Goal: Information Seeking & Learning: Learn about a topic

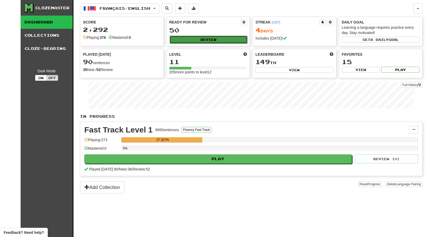
click at [208, 40] on button "Review" at bounding box center [208, 40] width 78 height 8
select select "**"
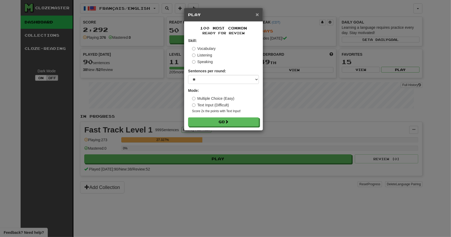
click at [256, 15] on span "×" at bounding box center [256, 14] width 3 height 6
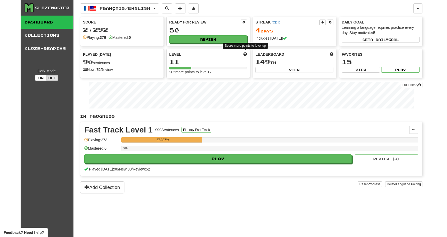
click at [246, 52] on span at bounding box center [245, 54] width 4 height 4
click at [244, 53] on span at bounding box center [245, 54] width 4 height 4
click at [405, 67] on button "Play" at bounding box center [400, 70] width 38 height 6
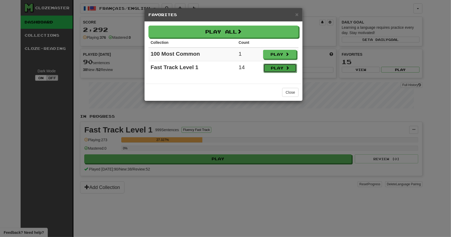
click at [285, 67] on button "Play" at bounding box center [279, 68] width 33 height 9
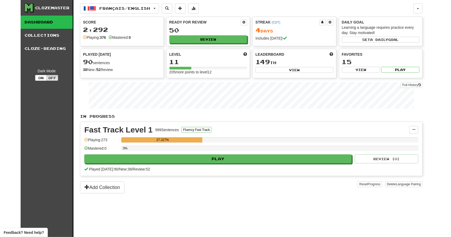
select select "**"
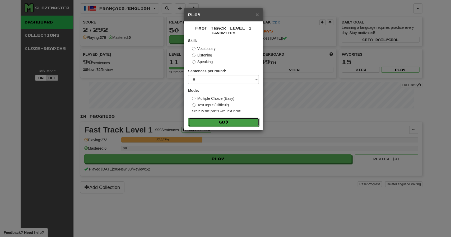
click at [222, 123] on button "Go" at bounding box center [223, 122] width 71 height 9
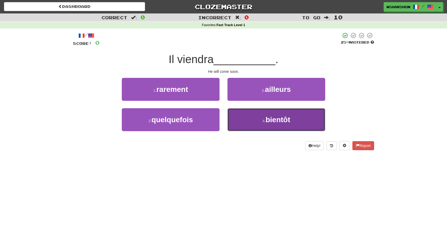
click at [269, 117] on span "bientôt" at bounding box center [277, 120] width 25 height 8
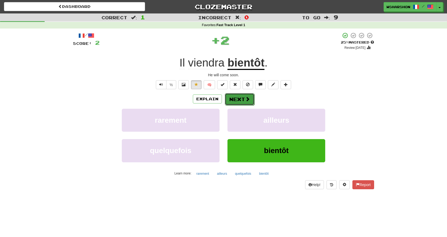
click at [243, 99] on button "Next" at bounding box center [240, 99] width 30 height 12
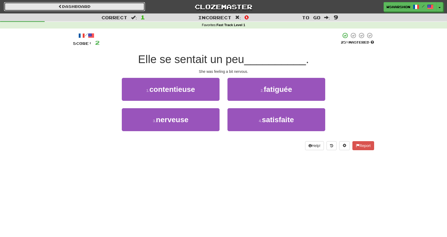
click at [77, 5] on link "Dashboard" at bounding box center [74, 6] width 141 height 9
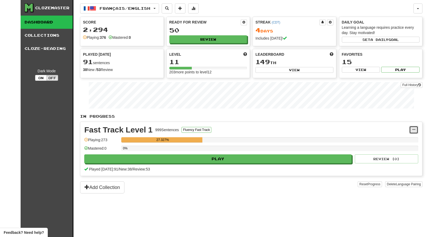
click at [413, 128] on span at bounding box center [413, 129] width 3 height 3
click at [311, 124] on div "Fast Track Level 1 999 Sentences Fluency Fast Track Manage Sentences Unpin from…" at bounding box center [251, 149] width 342 height 54
click at [195, 8] on span at bounding box center [193, 8] width 4 height 4
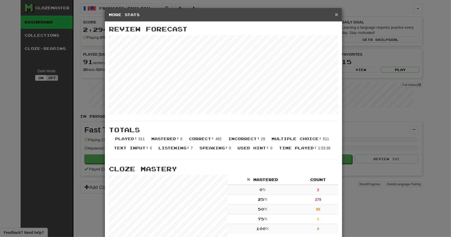
click at [335, 14] on span "×" at bounding box center [336, 14] width 3 height 6
